Goal: Transaction & Acquisition: Purchase product/service

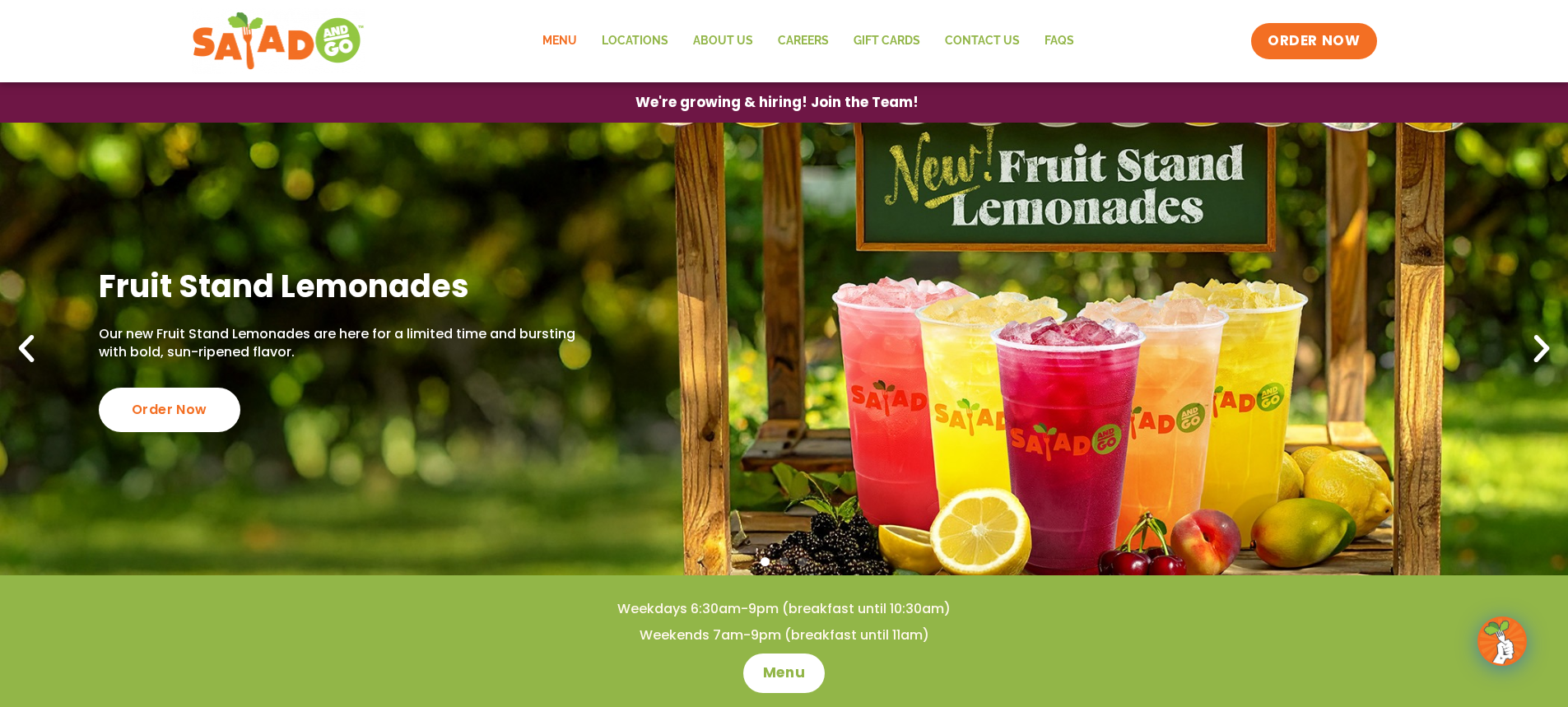
click at [543, 41] on link "Menu" at bounding box center [559, 41] width 59 height 38
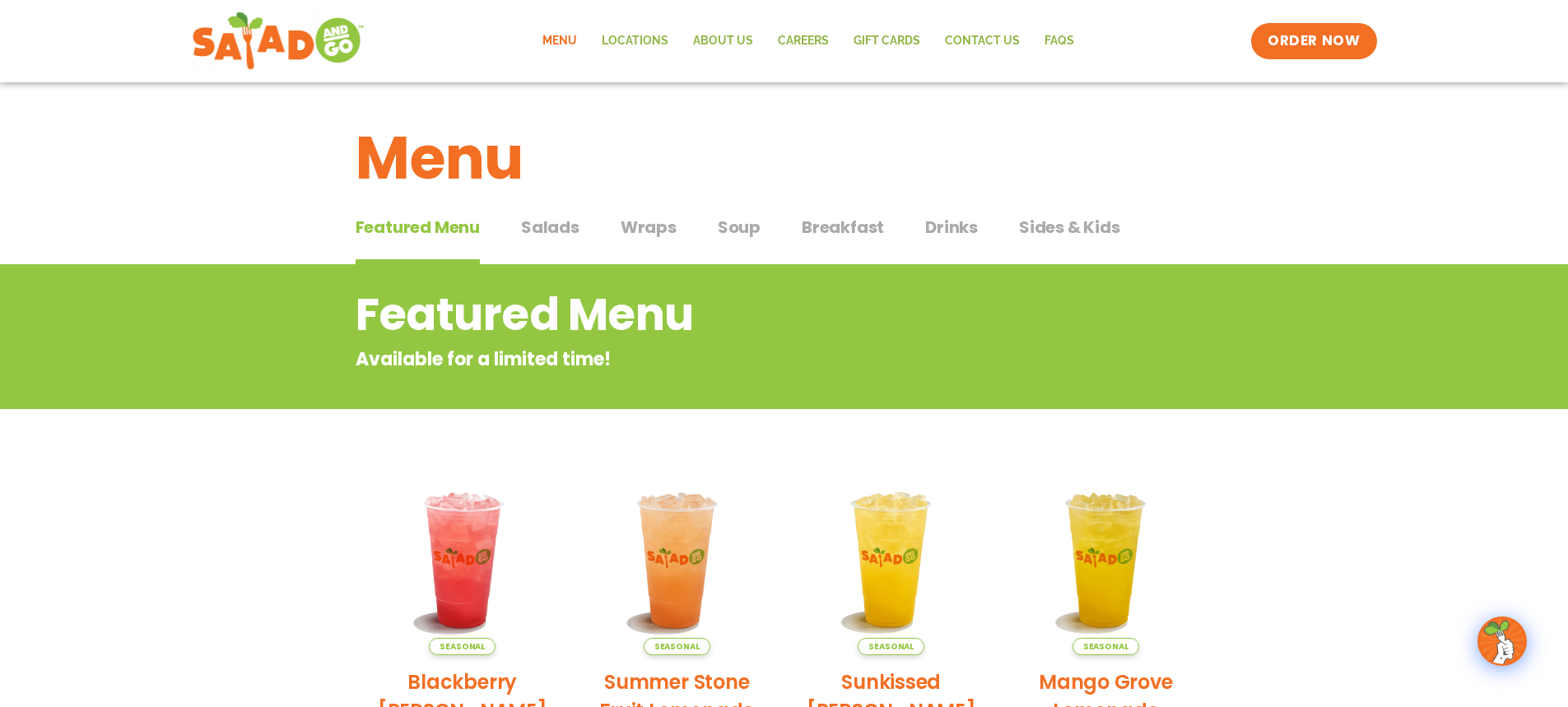
click at [848, 224] on span "Breakfast" at bounding box center [843, 226] width 83 height 24
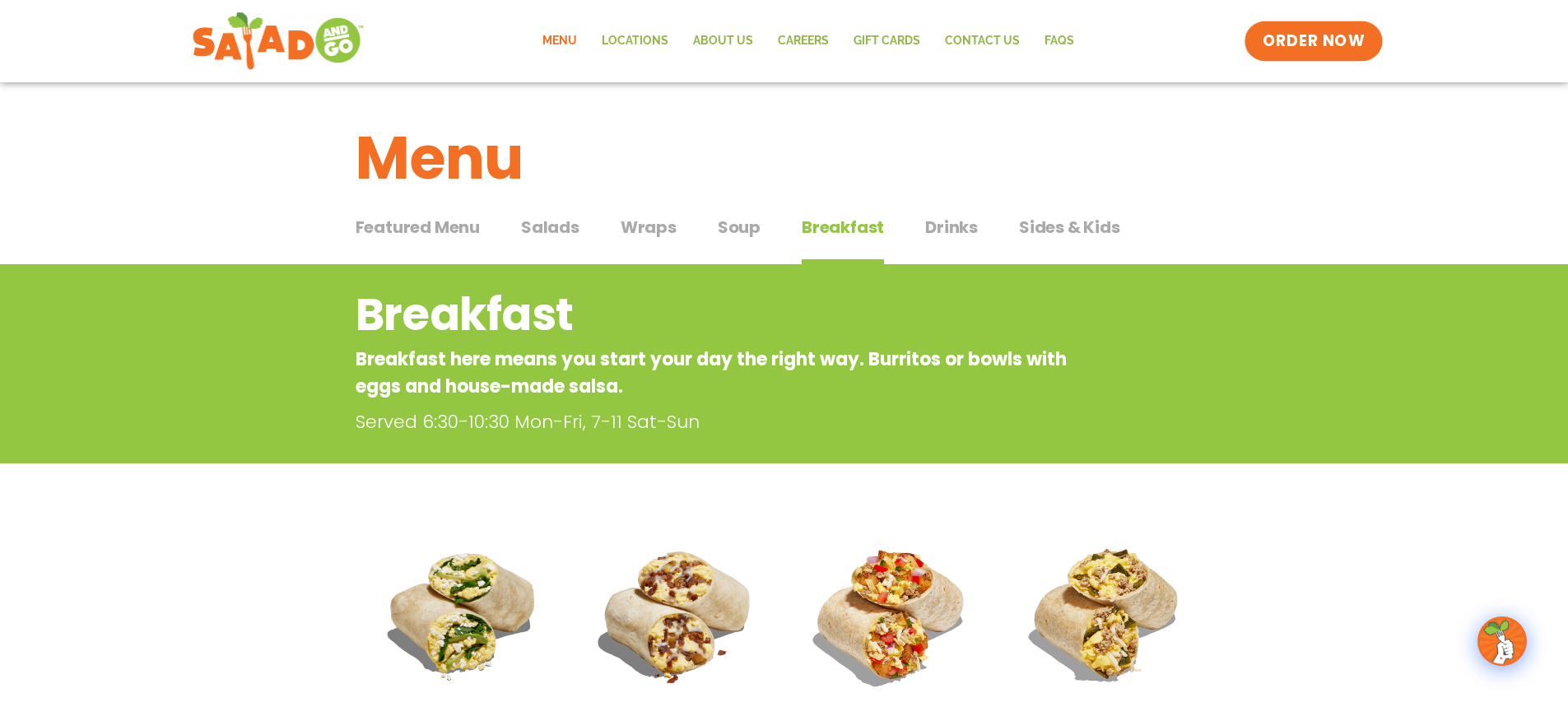
click at [1283, 48] on span "ORDER NOW" at bounding box center [1313, 41] width 102 height 21
